Goal: Task Accomplishment & Management: Complete application form

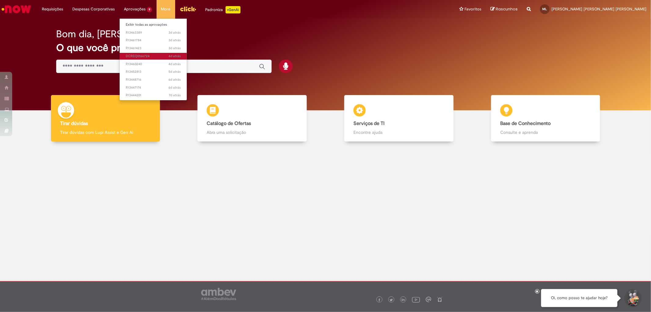
click at [141, 54] on span "4d atrás 4 [PERSON_NAME] atrás DCREQ0166724" at bounding box center [153, 56] width 55 height 5
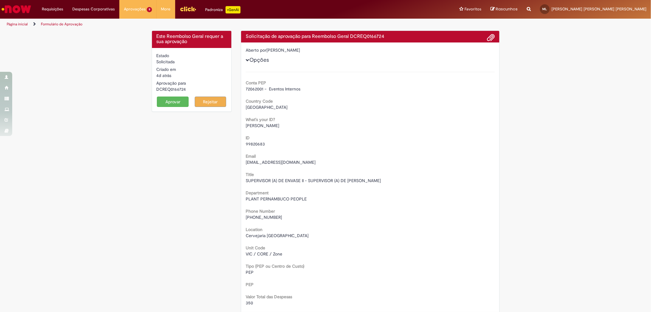
click at [174, 99] on button "Aprovar" at bounding box center [173, 101] width 32 height 10
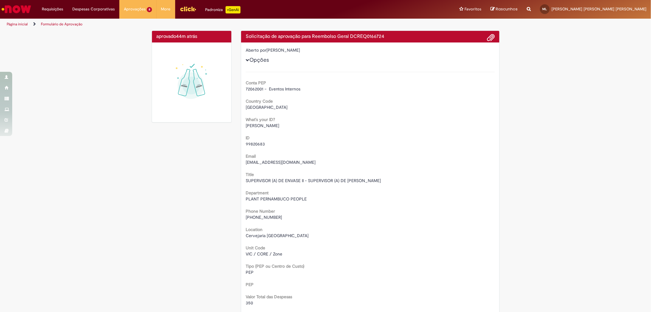
click at [14, 10] on img "Ir para a Homepage" at bounding box center [16, 9] width 31 height 12
